Goal: Transaction & Acquisition: Purchase product/service

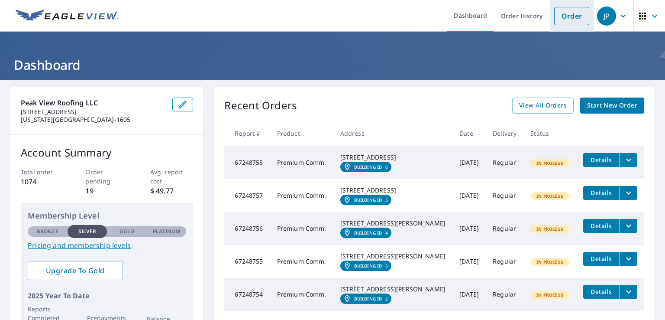
click at [570, 19] on link "Order" at bounding box center [571, 16] width 35 height 18
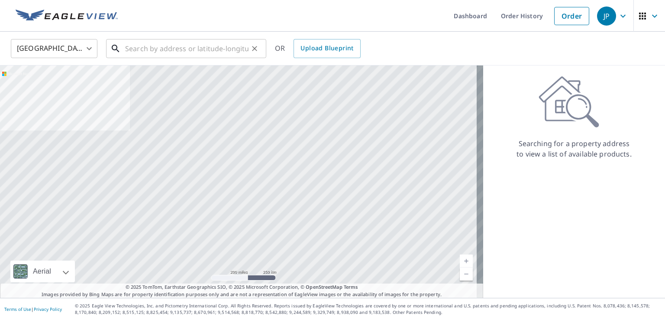
click at [181, 53] on input "text" at bounding box center [186, 48] width 123 height 24
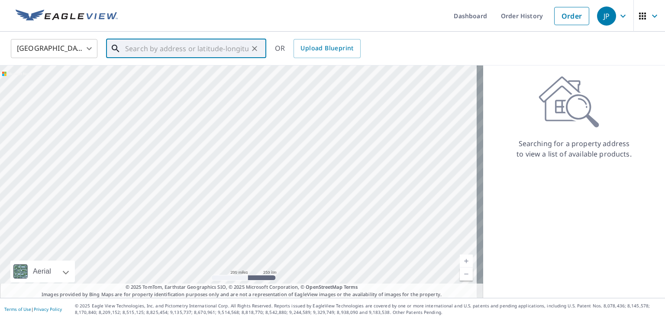
paste input "[URL][DOMAIN_NAME]"
type input "[URL][DOMAIN_NAME]"
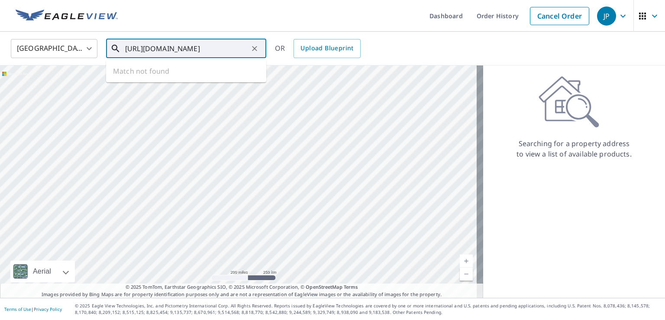
click at [256, 46] on icon "Clear" at bounding box center [254, 48] width 9 height 9
paste input "[STREET_ADDRESS][PERSON_NAME]"
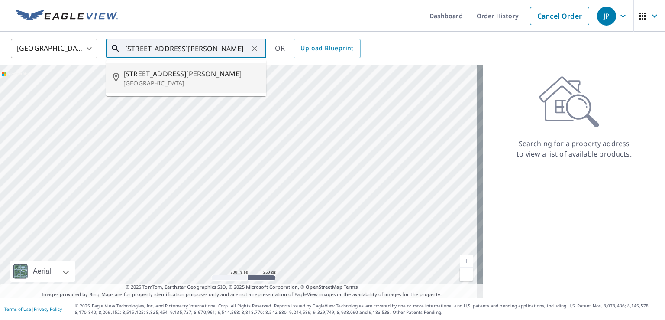
click at [204, 87] on p "[GEOGRAPHIC_DATA]" at bounding box center [191, 83] width 136 height 9
type input "[STREET_ADDRESS][PERSON_NAME]"
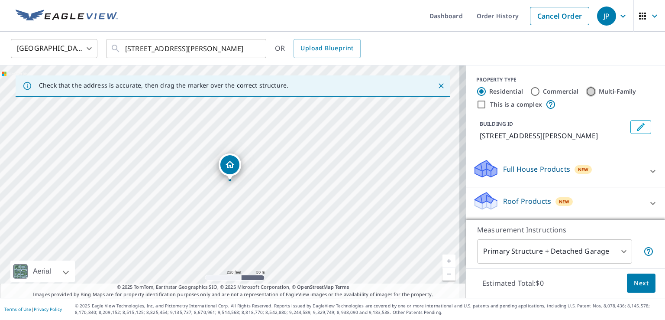
click at [586, 91] on input "Multi-Family" at bounding box center [591, 91] width 10 height 10
radio input "true"
type input "2"
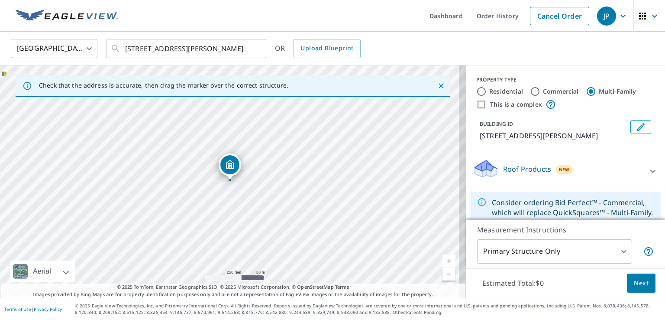
click at [476, 108] on input "This is a complex" at bounding box center [481, 104] width 10 height 10
checkbox input "true"
radio input "true"
type input "4"
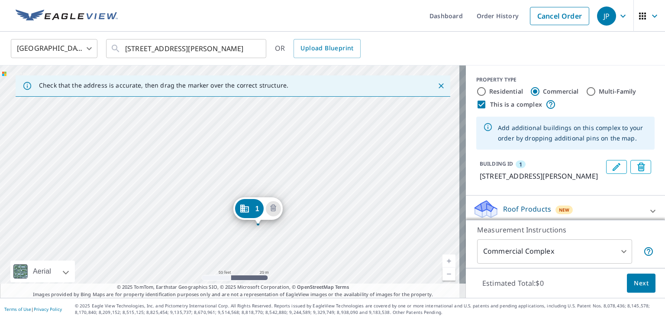
drag, startPoint x: 372, startPoint y: 157, endPoint x: 384, endPoint y: 229, distance: 72.5
click at [384, 229] on div "1 [STREET_ADDRESS][PERSON_NAME]" at bounding box center [233, 181] width 466 height 232
click at [193, 186] on div "1 [STREET_ADDRESS][PERSON_NAME]" at bounding box center [233, 181] width 466 height 232
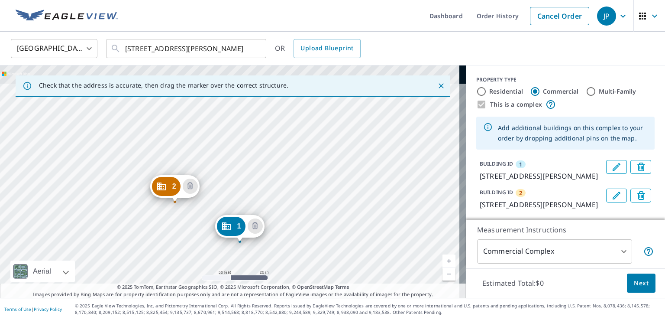
drag, startPoint x: 262, startPoint y: 139, endPoint x: 272, endPoint y: 201, distance: 62.3
click at [272, 201] on div "2 [STREET_ADDRESS][PERSON_NAME] [STREET_ADDRESS][PERSON_NAME]" at bounding box center [233, 181] width 466 height 232
click at [211, 132] on div "2 [STREET_ADDRESS][PERSON_NAME] [STREET_ADDRESS][PERSON_NAME]" at bounding box center [233, 181] width 466 height 232
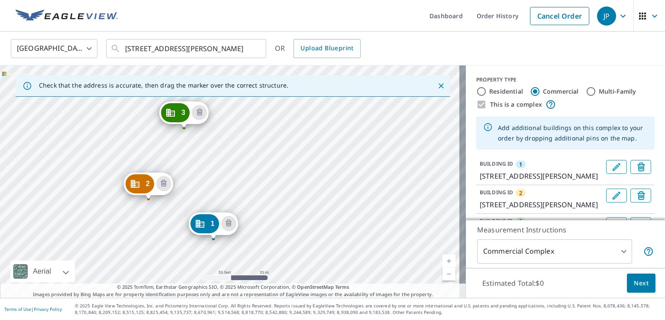
drag, startPoint x: 296, startPoint y: 144, endPoint x: 280, endPoint y: 203, distance: 61.2
click at [280, 203] on div "2 [STREET_ADDRESS][GEOGRAPHIC_DATA][PERSON_NAME][STREET_ADDRESS][PERSON_NAME] 1…" at bounding box center [233, 181] width 466 height 232
click at [300, 156] on div "2 [STREET_ADDRESS][GEOGRAPHIC_DATA][PERSON_NAME][STREET_ADDRESS][PERSON_NAME] 1…" at bounding box center [233, 181] width 466 height 232
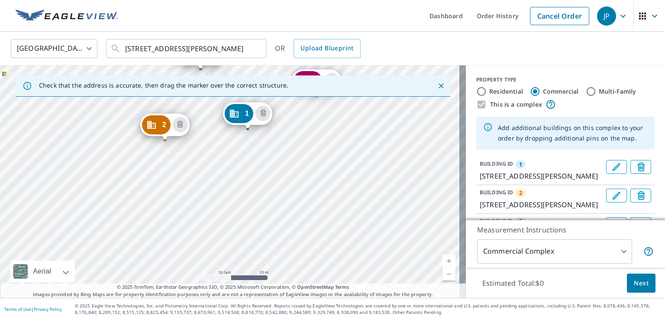
drag, startPoint x: 225, startPoint y: 164, endPoint x: 243, endPoint y: 113, distance: 54.1
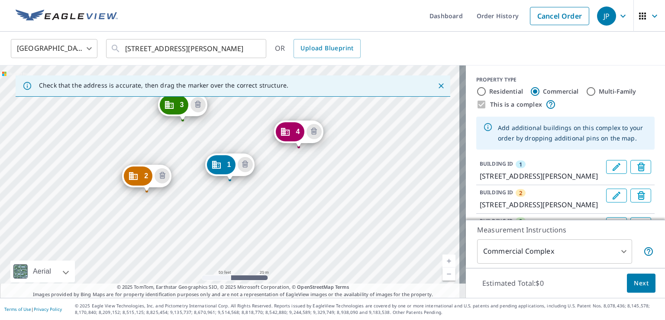
click at [338, 231] on div "2 [STREET_ADDRESS][GEOGRAPHIC_DATA][PERSON_NAME][STREET_ADDRESS][PERSON_NAME][S…" at bounding box center [233, 181] width 466 height 232
click at [259, 246] on div "2 [STREET_ADDRESS][GEOGRAPHIC_DATA][PERSON_NAME][STREET_ADDRESS][PERSON_NAME] 4…" at bounding box center [233, 181] width 466 height 232
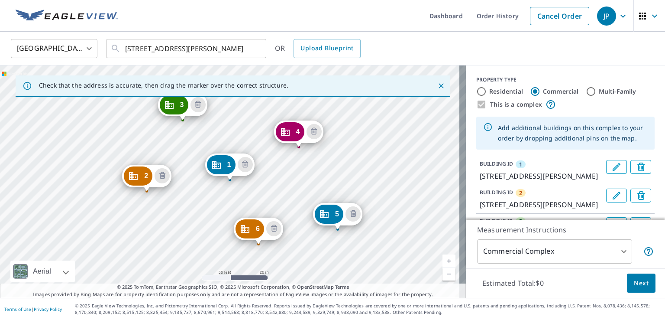
click at [215, 234] on div "2 [STREET_ADDRESS][GEOGRAPHIC_DATA][PERSON_NAME][STREET_ADDRESS][PERSON_NAME] 4…" at bounding box center [233, 181] width 466 height 232
click at [182, 222] on div "2 [STREET_ADDRESS][GEOGRAPHIC_DATA][PERSON_NAME][STREET_ADDRESS][PERSON_NAME][S…" at bounding box center [233, 181] width 466 height 232
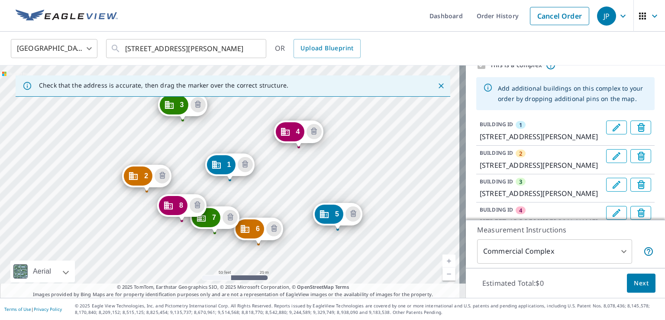
scroll to position [87, 0]
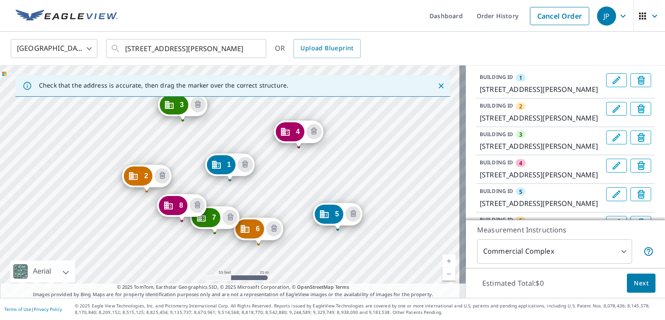
click at [627, 280] on button "Next" at bounding box center [641, 282] width 29 height 19
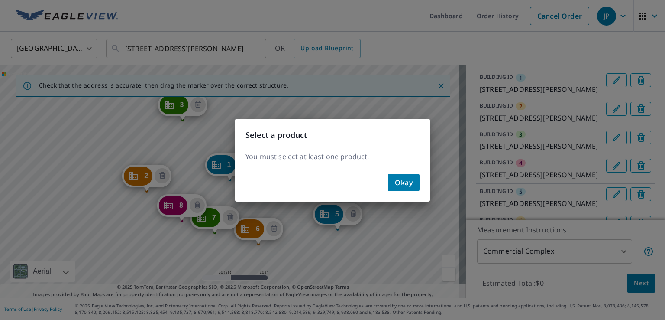
click at [392, 181] on button "Okay" at bounding box center [404, 182] width 32 height 17
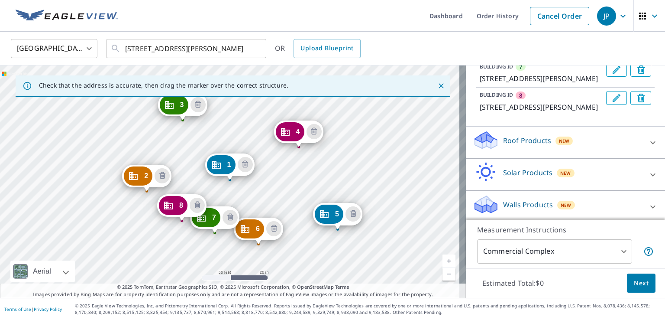
scroll to position [272, 0]
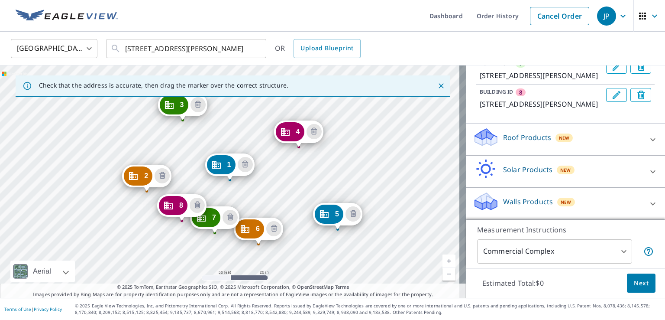
click at [525, 142] on p "Roof Products" at bounding box center [527, 137] width 48 height 10
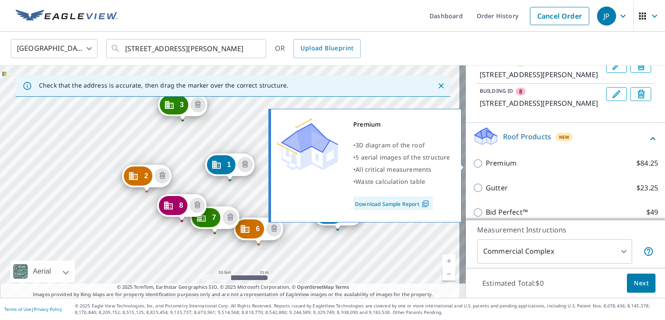
click at [473, 166] on input "Premium $84.25" at bounding box center [479, 163] width 13 height 10
checkbox input "true"
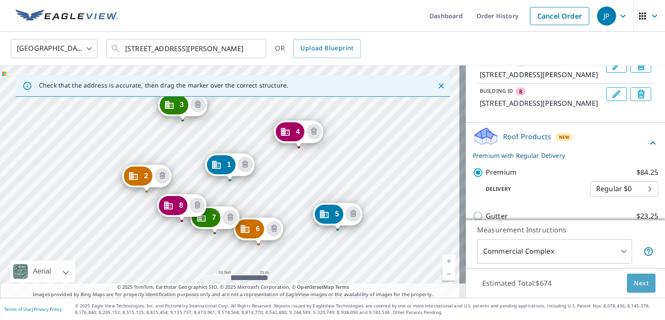
click at [636, 286] on span "Next" at bounding box center [641, 283] width 15 height 11
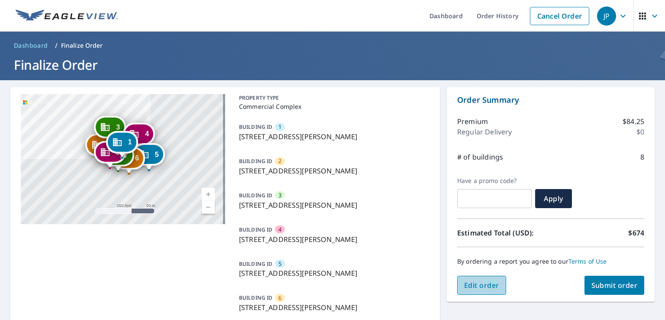
click at [474, 291] on button "Edit order" at bounding box center [481, 284] width 49 height 19
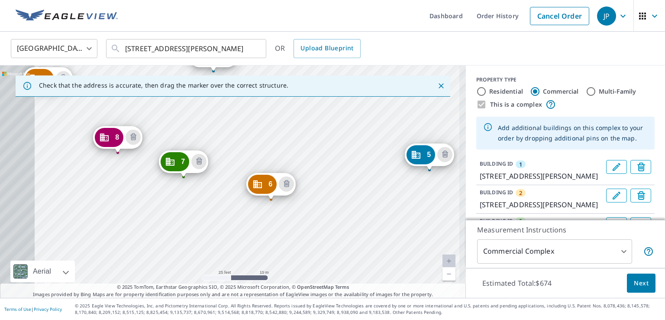
drag, startPoint x: 322, startPoint y: 206, endPoint x: 334, endPoint y: 206, distance: 12.1
click at [334, 206] on div "2 [STREET_ADDRESS][GEOGRAPHIC_DATA][PERSON_NAME][STREET_ADDRESS][PERSON_NAME][S…" at bounding box center [233, 181] width 466 height 232
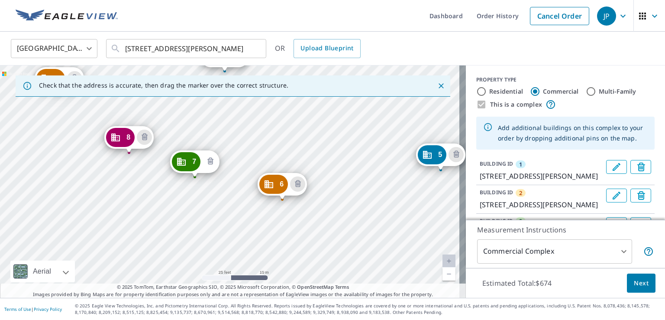
click at [209, 165] on icon "Delete building 7" at bounding box center [210, 161] width 10 height 10
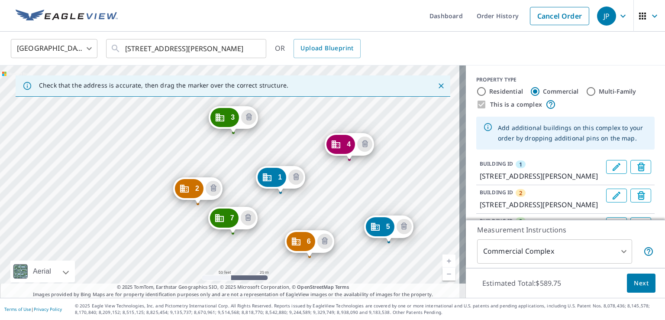
drag, startPoint x: 332, startPoint y: 216, endPoint x: 329, endPoint y: 176, distance: 40.0
click at [329, 177] on div "2 [STREET_ADDRESS][GEOGRAPHIC_DATA][PERSON_NAME][STREET_ADDRESS][PERSON_NAME][S…" at bounding box center [233, 181] width 466 height 232
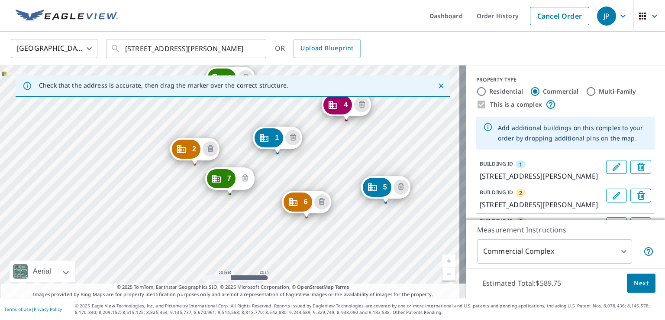
click at [240, 179] on icon "Delete building 7" at bounding box center [245, 178] width 10 height 10
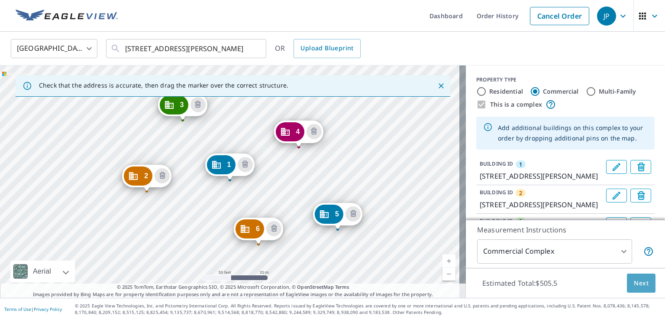
click at [627, 283] on button "Next" at bounding box center [641, 282] width 29 height 19
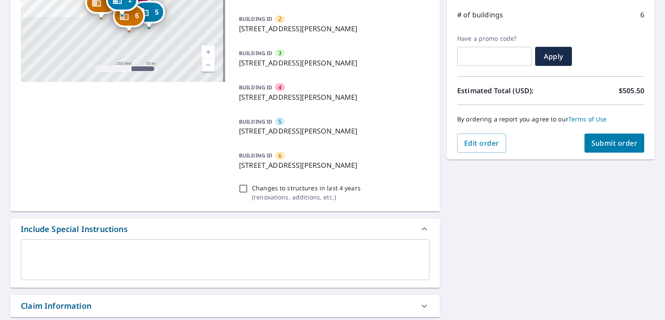
scroll to position [173, 0]
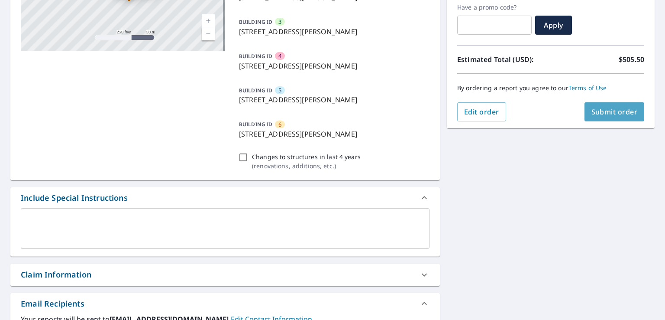
click at [598, 120] on button "Submit order" at bounding box center [615, 111] width 60 height 19
